Goal: Find contact information: Find contact information

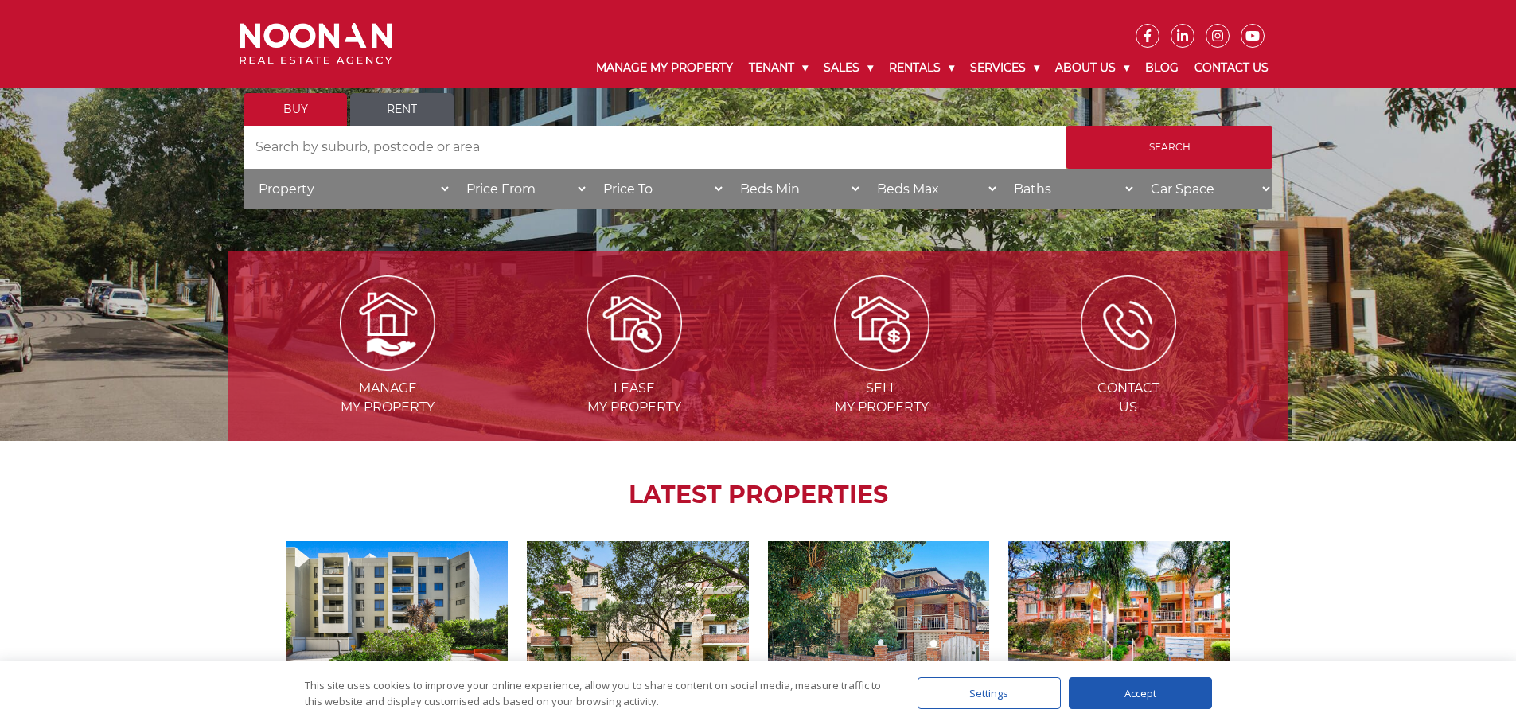
scroll to position [190, 0]
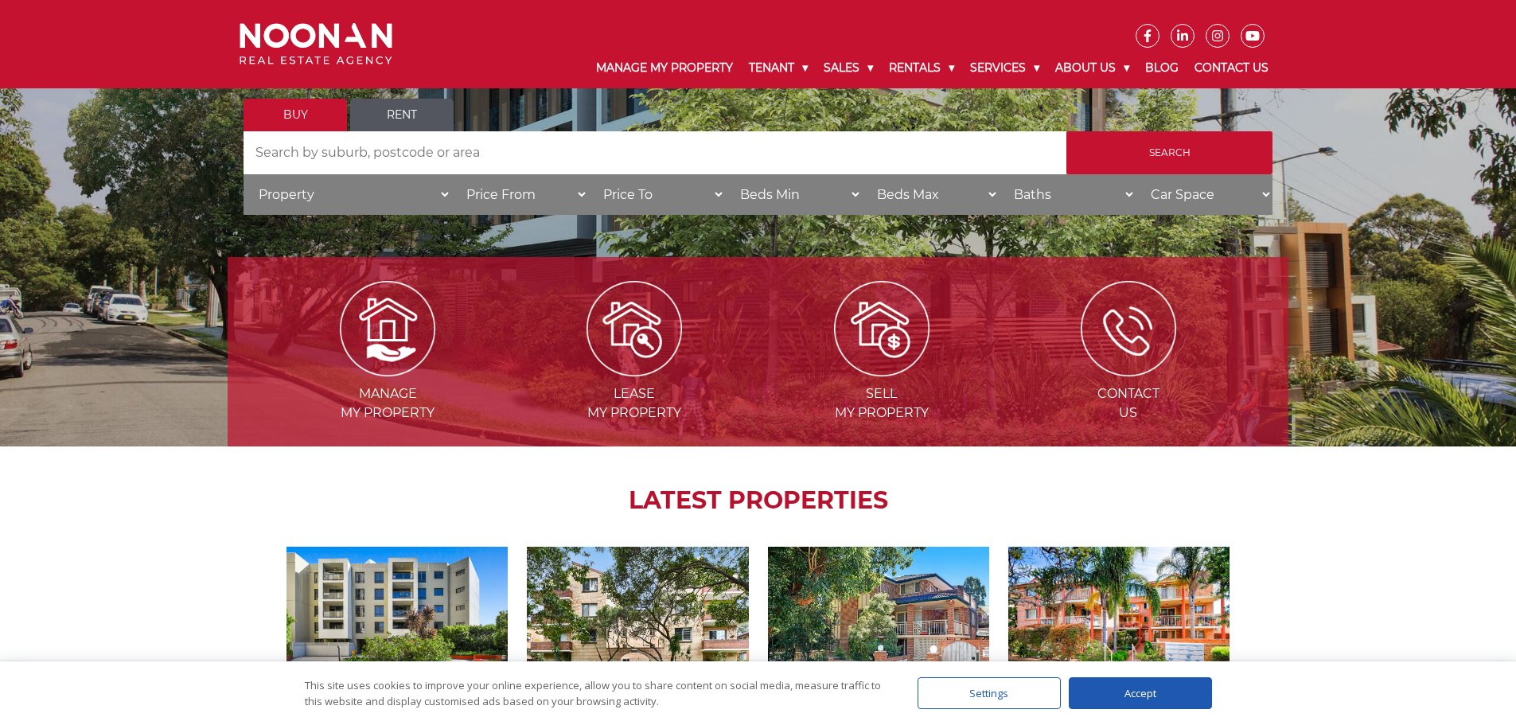
drag, startPoint x: 704, startPoint y: 255, endPoint x: 758, endPoint y: 256, distance: 54.1
click at [704, 255] on div "Manage my Property Lease my Property Sell my Property Contact Us LATEST PROPERT…" at bounding box center [758, 605] width 1061 height 776
click at [407, 119] on link "Rent" at bounding box center [401, 115] width 103 height 33
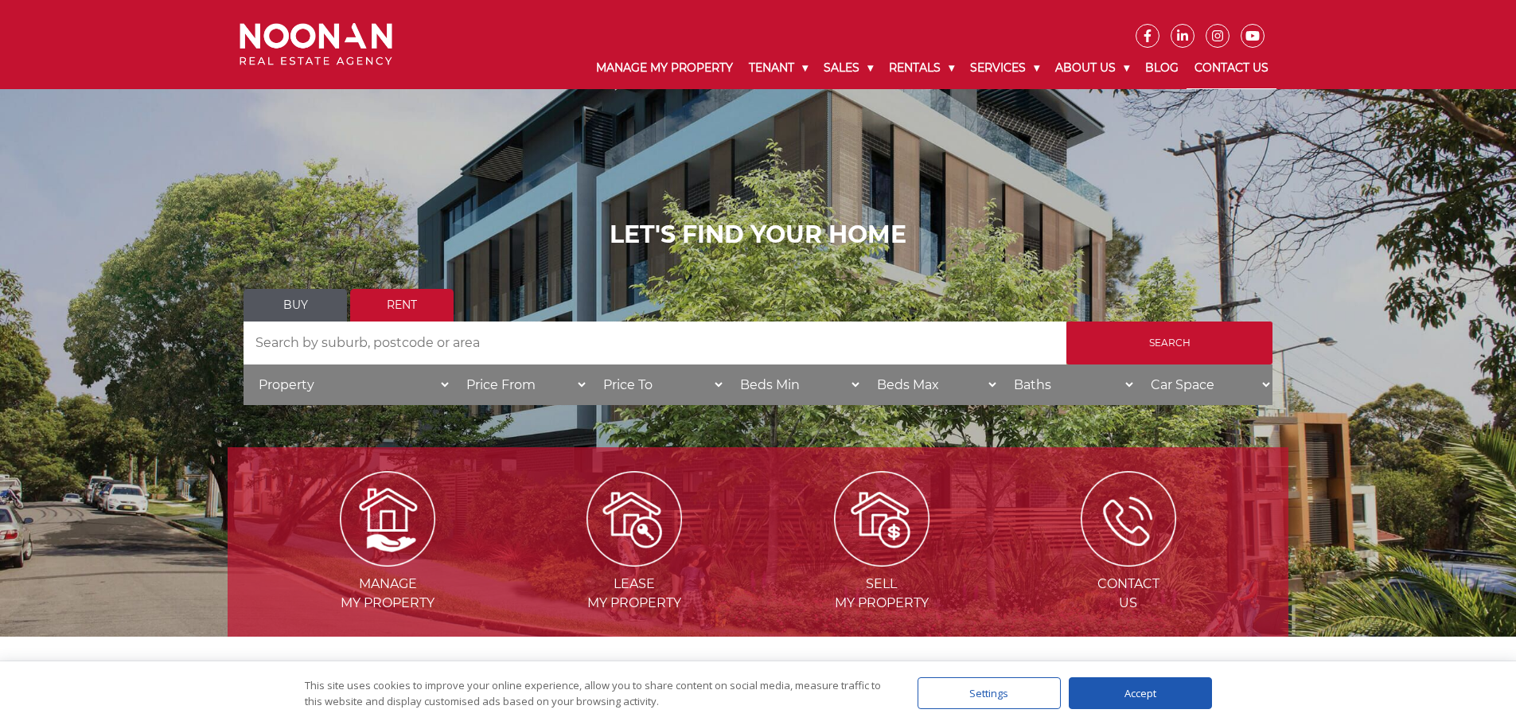
click at [1231, 66] on link "Contact Us" at bounding box center [1232, 68] width 90 height 41
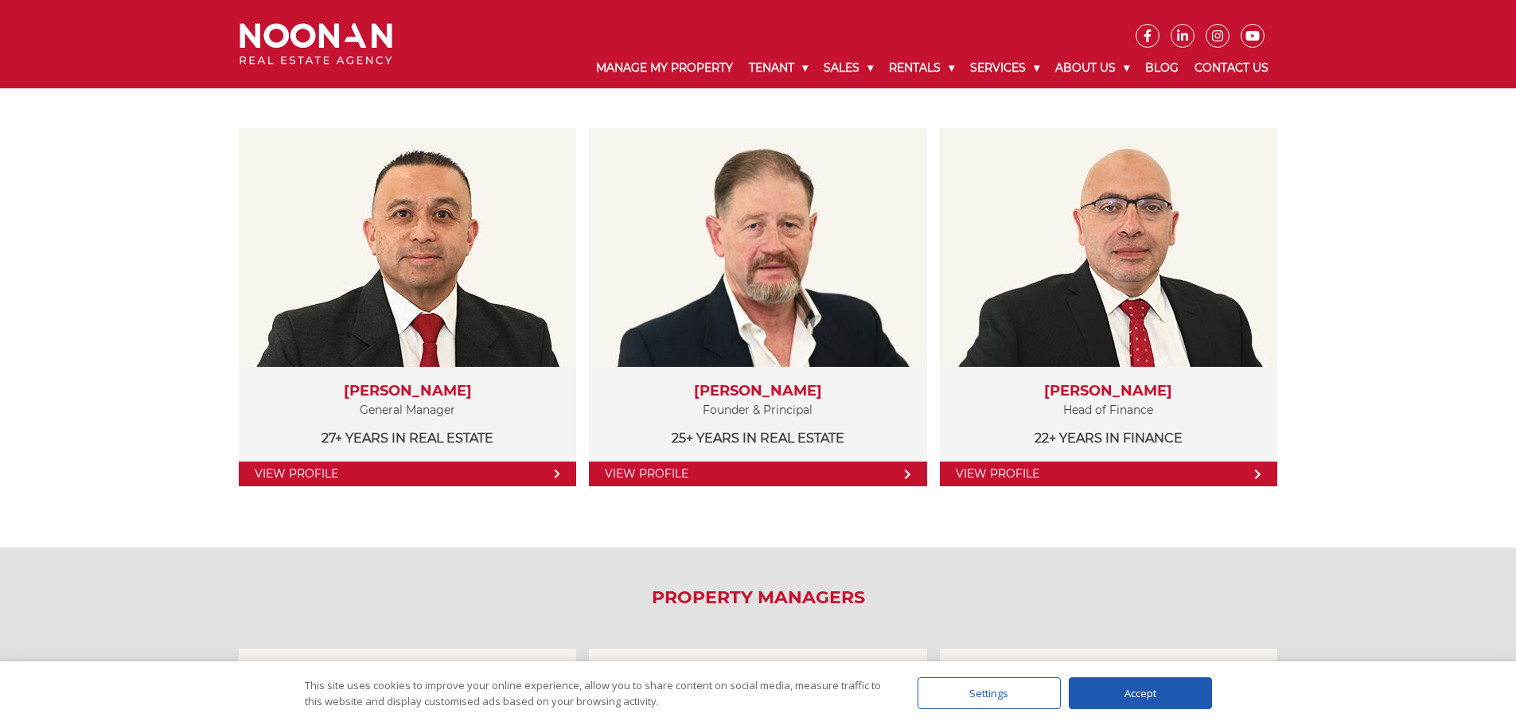
scroll to position [299, 0]
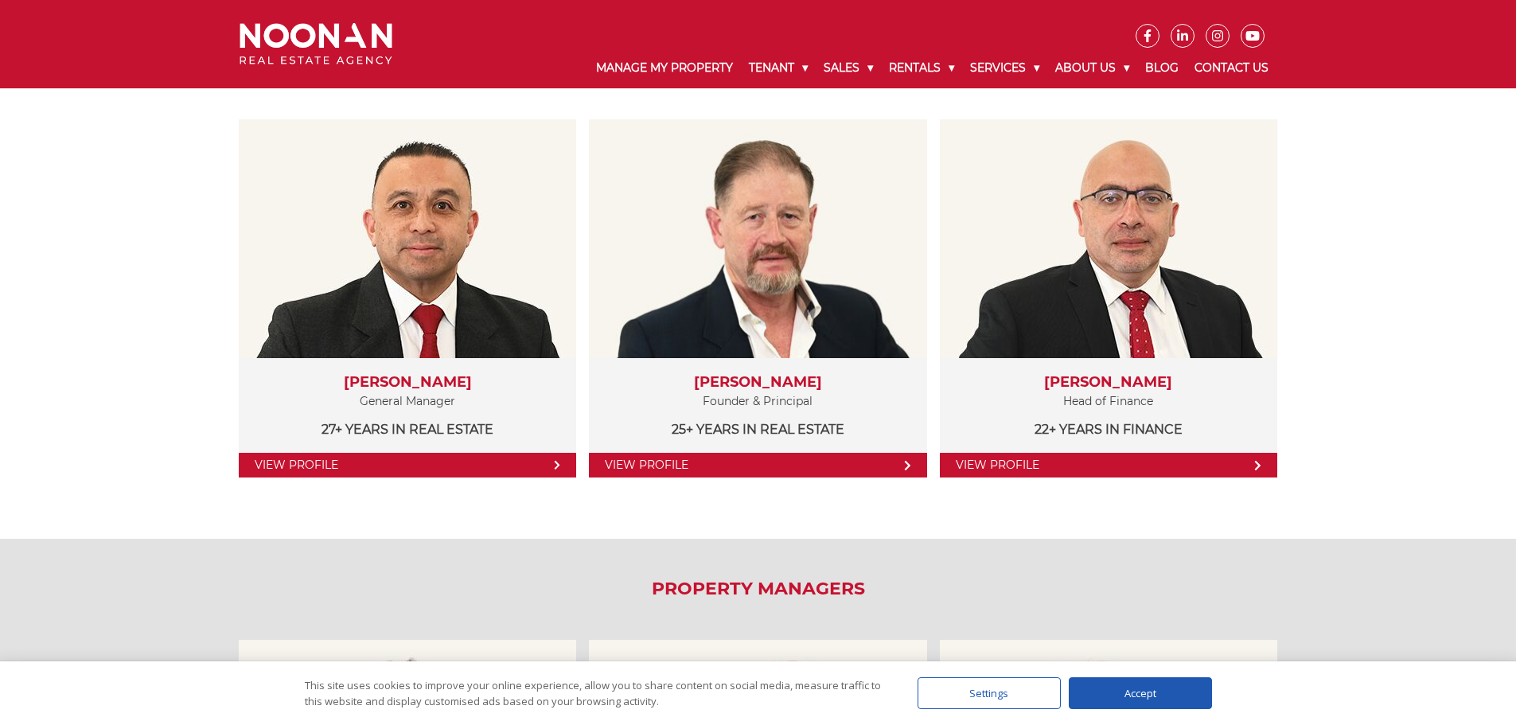
click at [1032, 596] on h2 "Property Managers" at bounding box center [758, 589] width 1061 height 21
